Goal: Task Accomplishment & Management: Use online tool/utility

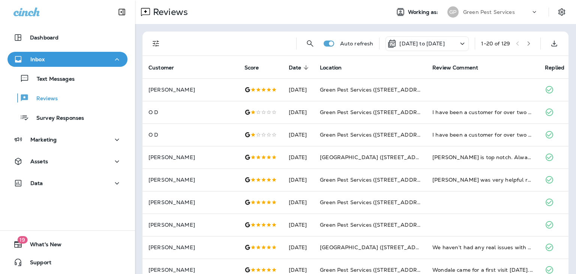
scroll to position [21, 0]
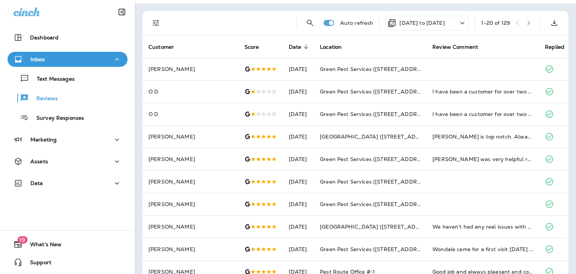
click at [458, 22] on icon at bounding box center [462, 22] width 9 height 9
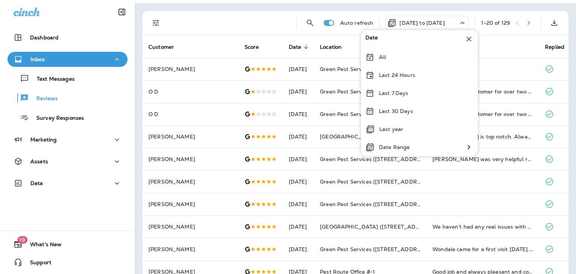
click at [269, 31] on div at bounding box center [230, 23] width 121 height 24
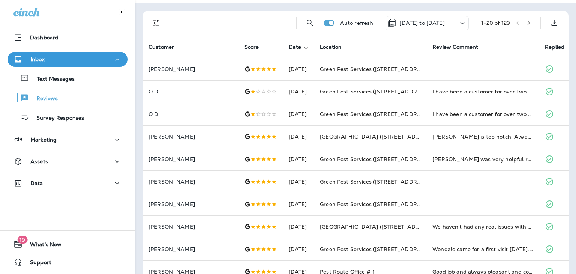
click at [458, 23] on icon at bounding box center [462, 22] width 9 height 9
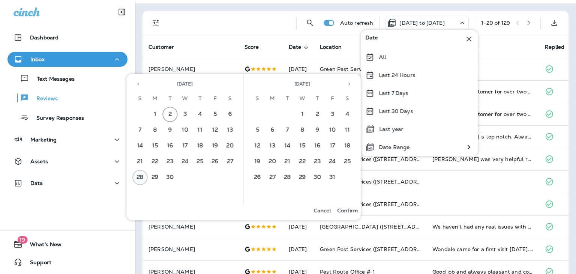
click at [139, 180] on button "28" at bounding box center [140, 177] width 15 height 15
click at [171, 176] on button "30" at bounding box center [170, 177] width 15 height 15
click at [348, 208] on p "Confirm" at bounding box center [347, 210] width 21 height 6
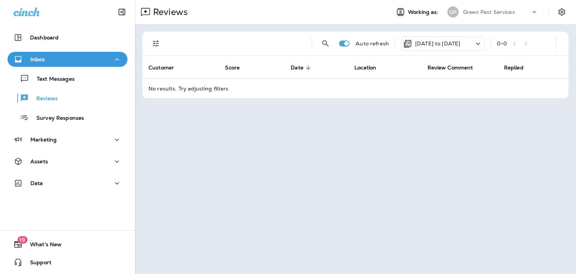
click at [476, 47] on icon at bounding box center [478, 43] width 9 height 9
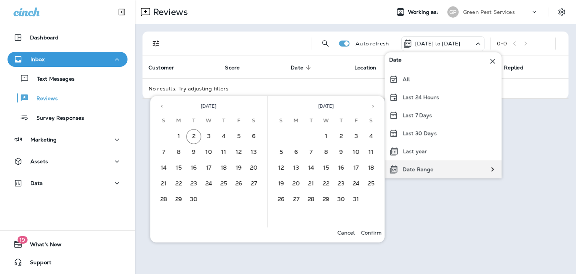
click at [411, 168] on p "Date Range" at bounding box center [418, 169] width 31 height 6
click at [161, 106] on icon "Previous month" at bounding box center [162, 106] width 2 height 3
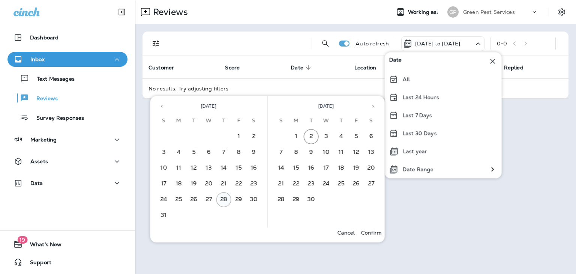
click at [223, 200] on button "28" at bounding box center [223, 199] width 15 height 15
click at [167, 215] on button "31" at bounding box center [163, 215] width 15 height 15
click at [371, 234] on p "Confirm" at bounding box center [371, 233] width 21 height 6
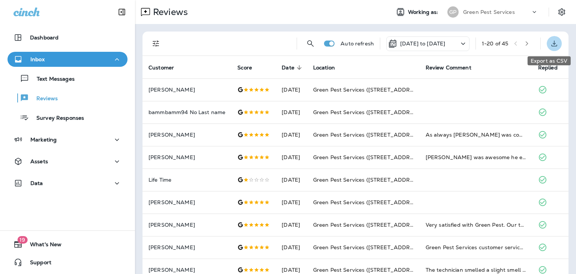
click at [550, 45] on icon "Export as CSV" at bounding box center [554, 43] width 9 height 9
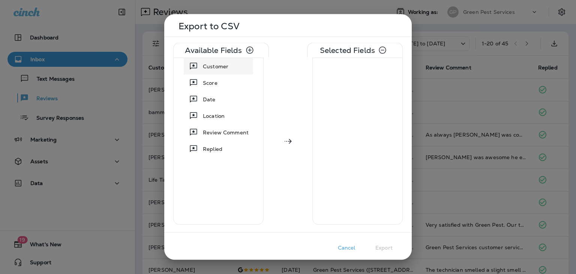
click at [197, 68] on icon at bounding box center [193, 66] width 7 height 7
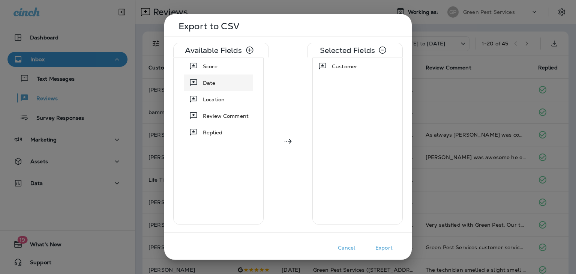
click at [196, 81] on icon at bounding box center [193, 82] width 9 height 9
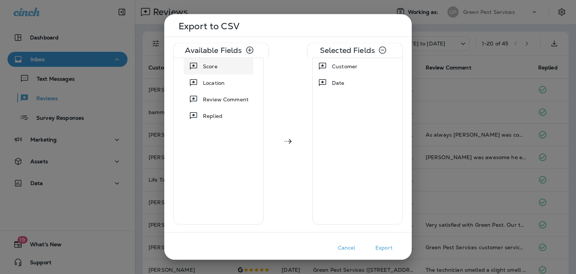
click at [201, 63] on div "Score" at bounding box center [210, 67] width 21 height 14
click at [195, 84] on icon at bounding box center [193, 82] width 7 height 7
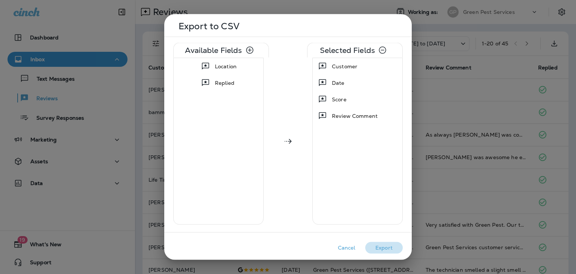
click at [386, 248] on button "Export" at bounding box center [384, 248] width 38 height 12
